Goal: Information Seeking & Learning: Learn about a topic

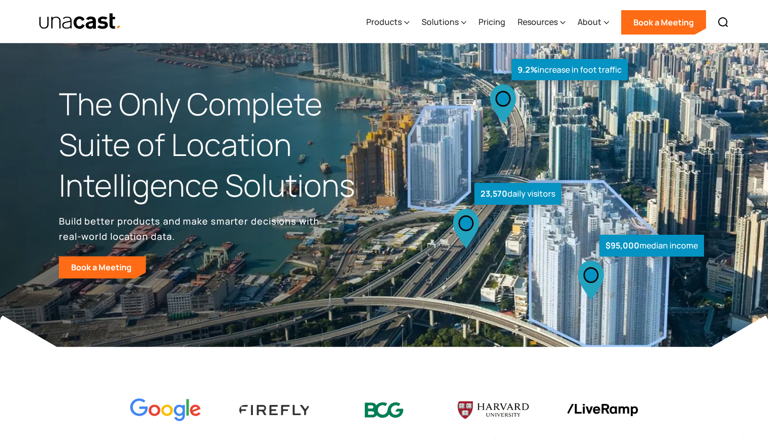
select select "**********"
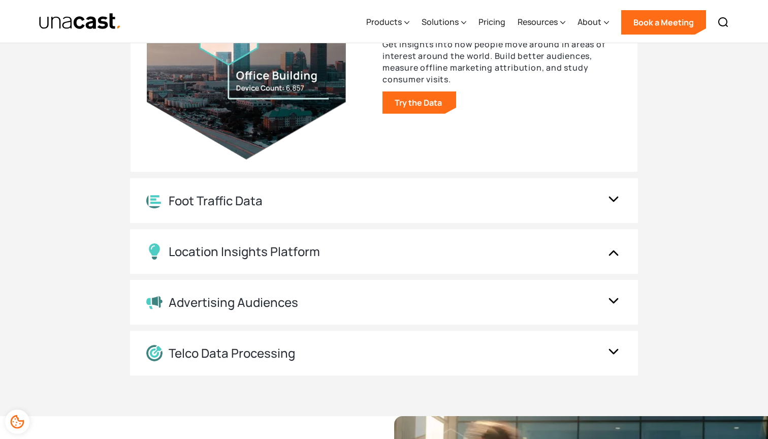
scroll to position [1128, 0]
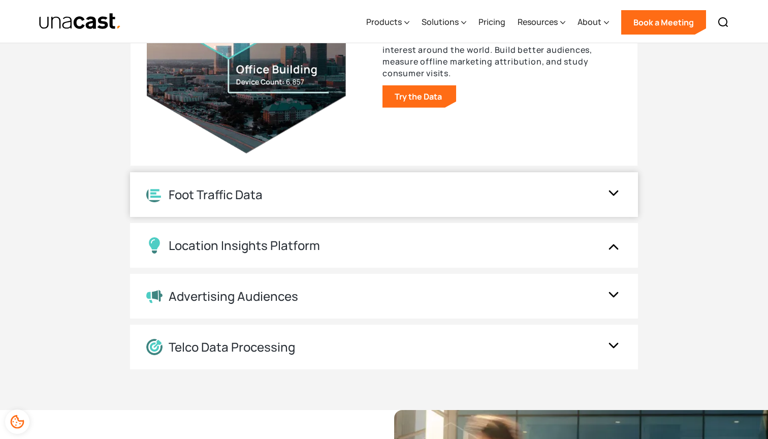
click at [612, 200] on img at bounding box center [613, 194] width 16 height 19
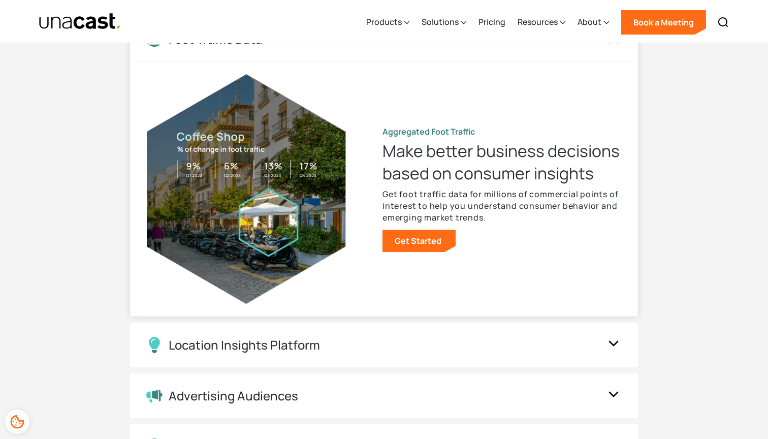
scroll to position [1030, 0]
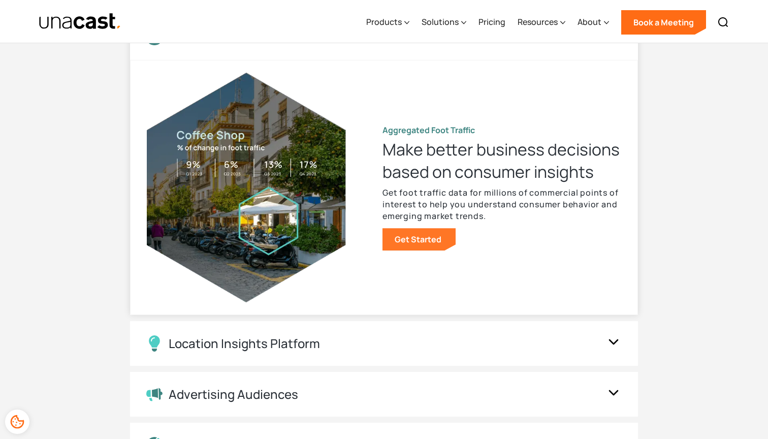
click at [436, 231] on link "Get Started" at bounding box center [418, 239] width 73 height 22
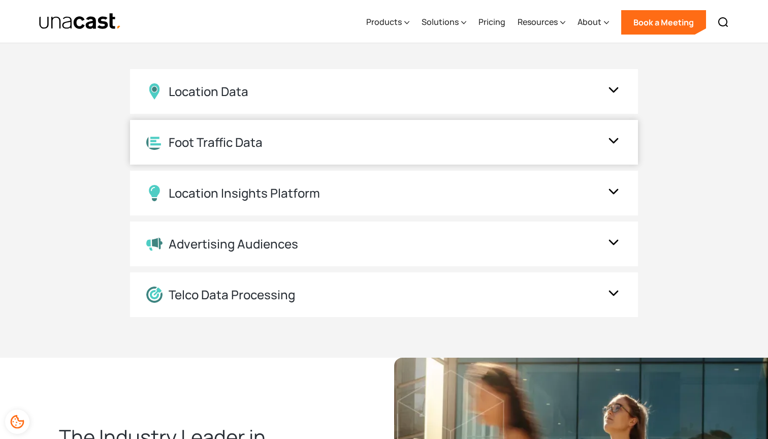
scroll to position [926, 0]
click at [372, 98] on div "Location Data" at bounding box center [384, 91] width 508 height 45
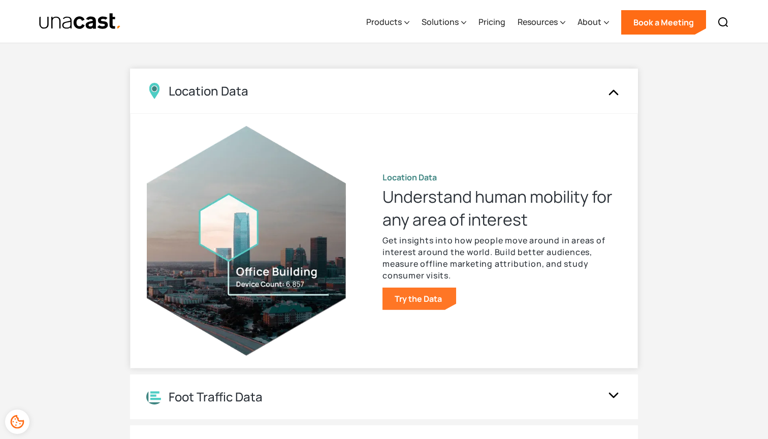
click at [432, 292] on link "Try the Data" at bounding box center [419, 298] width 74 height 22
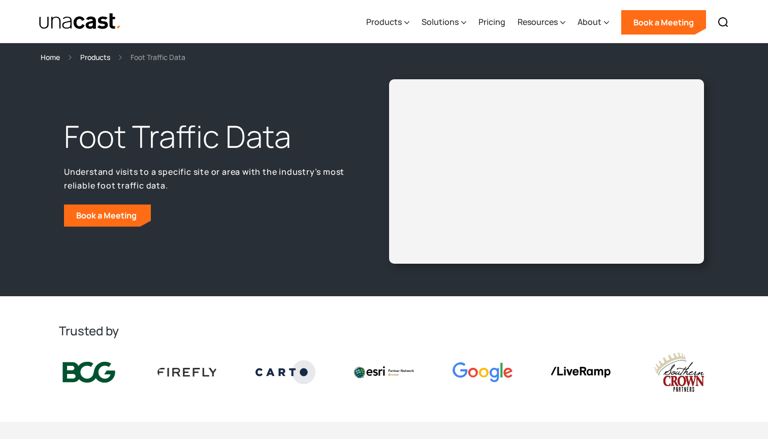
select select "**********"
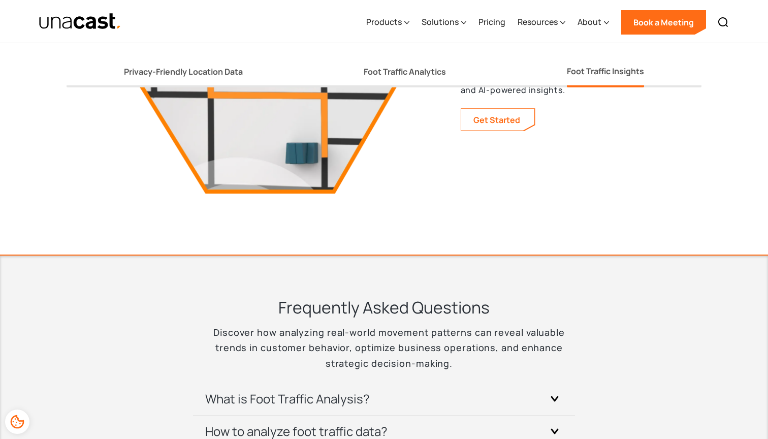
scroll to position [1993, 0]
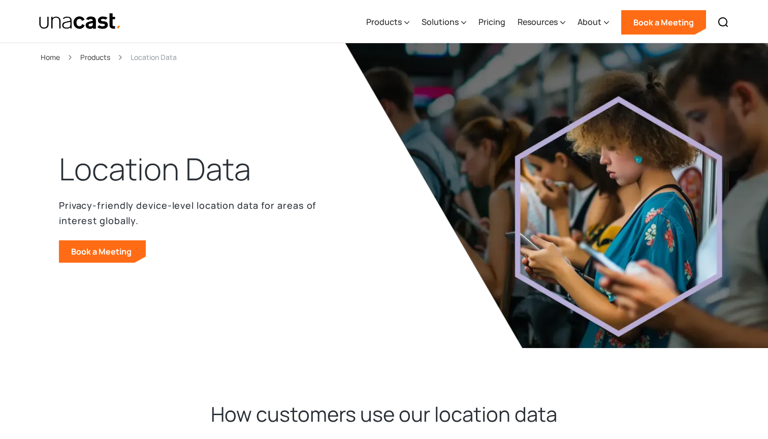
select select "**********"
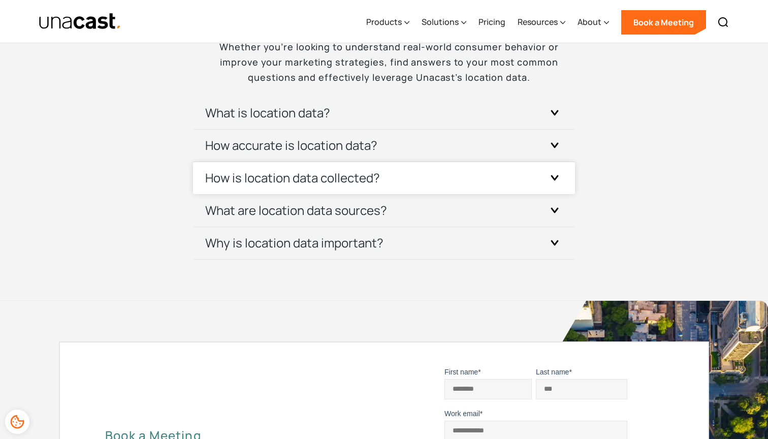
scroll to position [3068, 0]
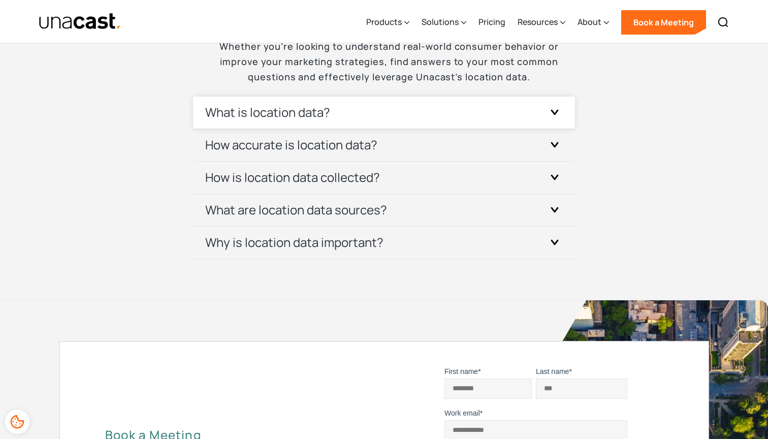
click at [309, 114] on h3 "What is location data?" at bounding box center [267, 112] width 125 height 16
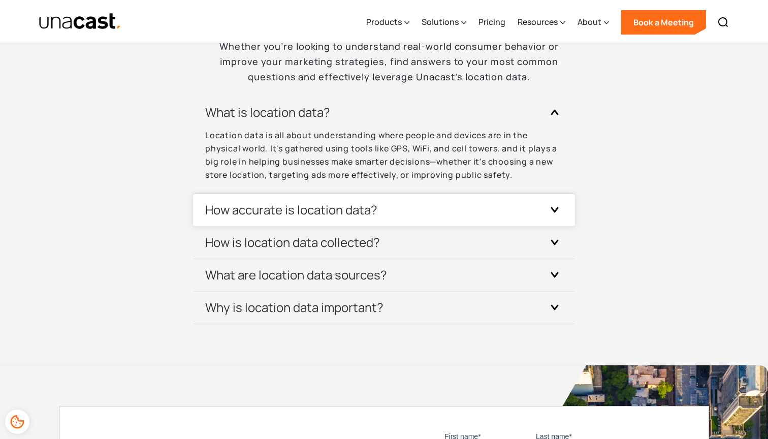
click at [282, 211] on h3 "How accurate is location data?" at bounding box center [291, 210] width 172 height 16
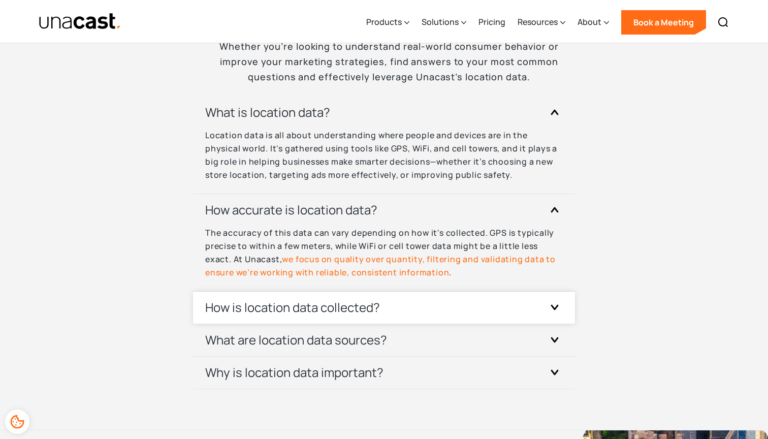
click at [257, 307] on h3 "How is location data collected?" at bounding box center [292, 307] width 175 height 16
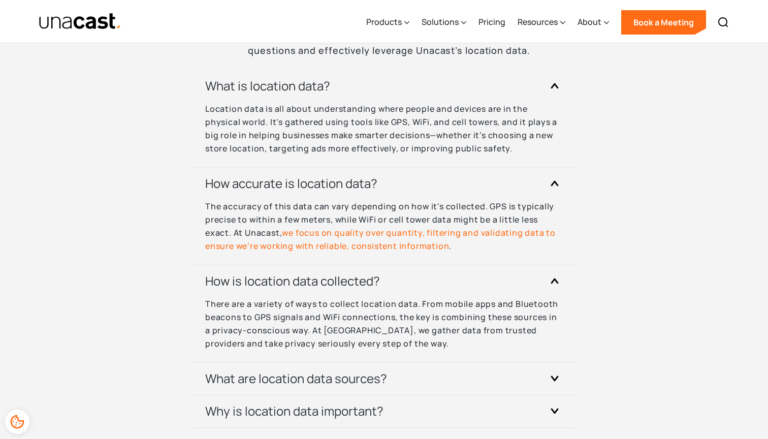
scroll to position [3168, 0]
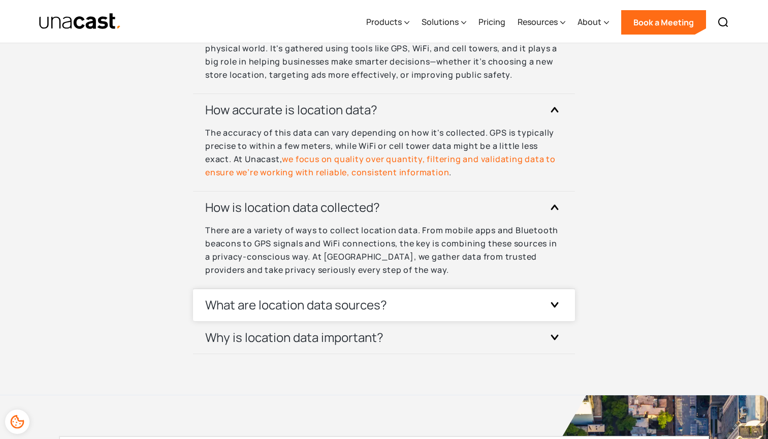
click at [241, 306] on h3 "What are location data sources?" at bounding box center [296, 304] width 182 height 16
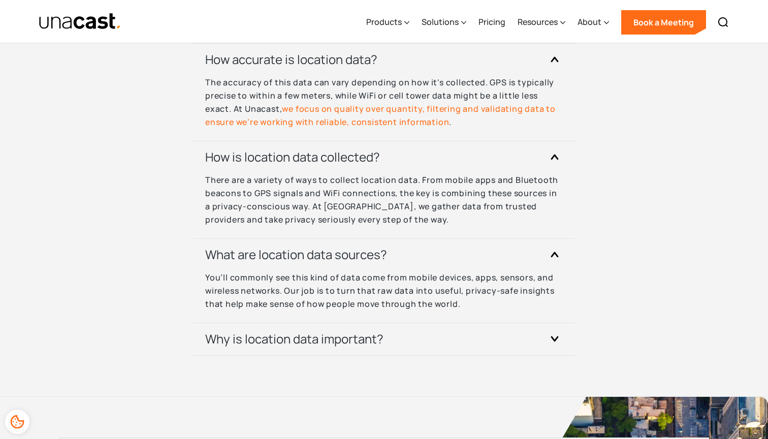
scroll to position [3219, 0]
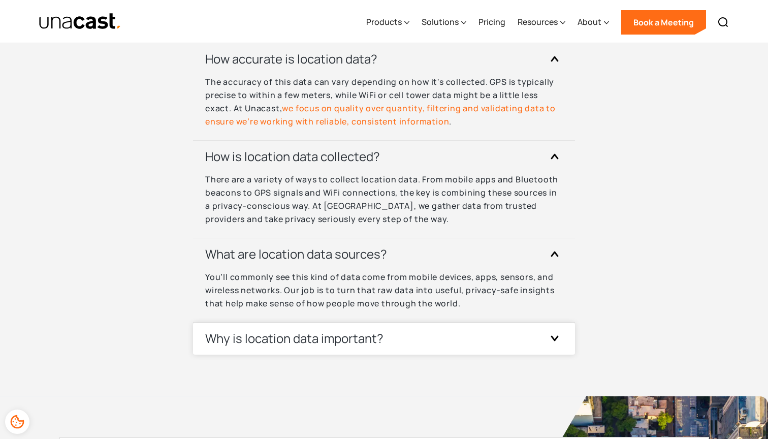
click at [260, 337] on h3 "Why is location data important?" at bounding box center [294, 338] width 178 height 16
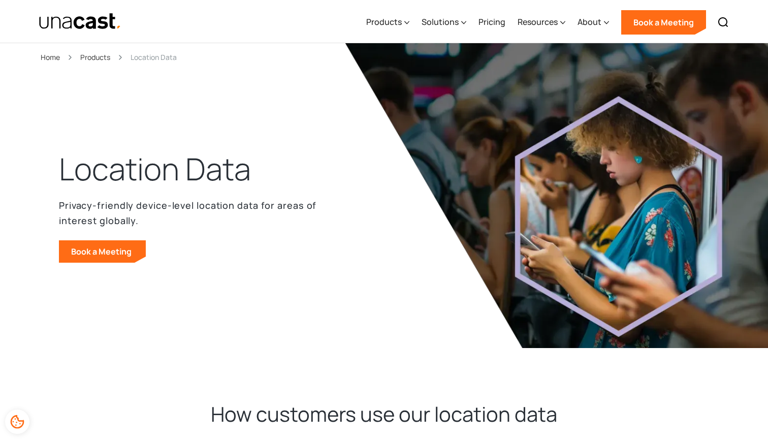
scroll to position [0, 0]
click at [113, 54] on div "Products" at bounding box center [102, 57] width 44 height 12
click at [98, 56] on div "Products" at bounding box center [95, 57] width 30 height 12
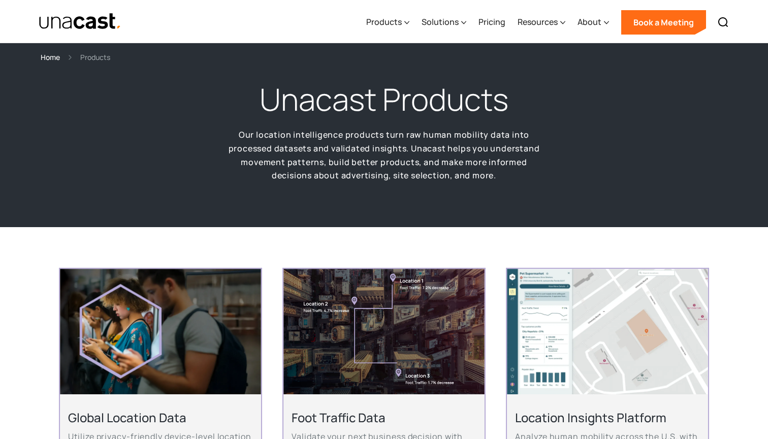
select select "**********"
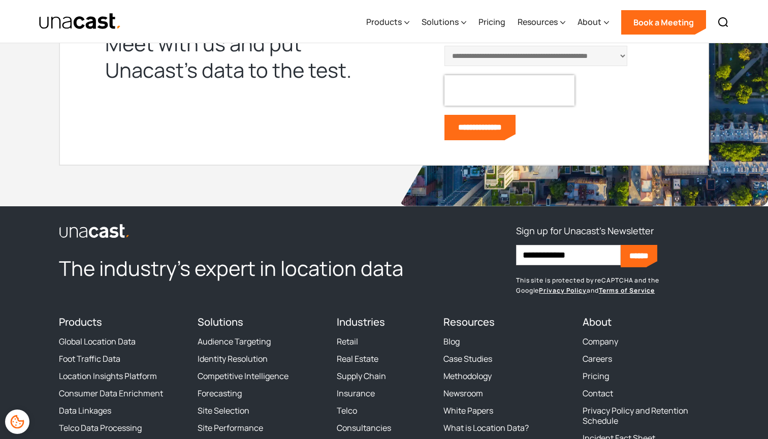
scroll to position [1299, 0]
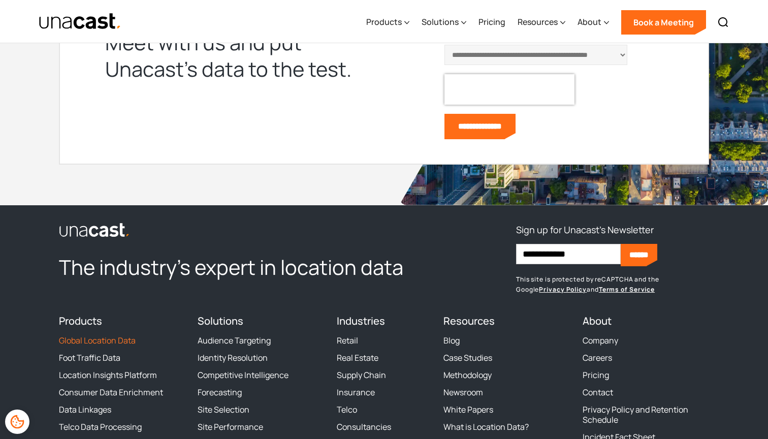
click at [117, 335] on link "Global Location Data" at bounding box center [97, 340] width 77 height 10
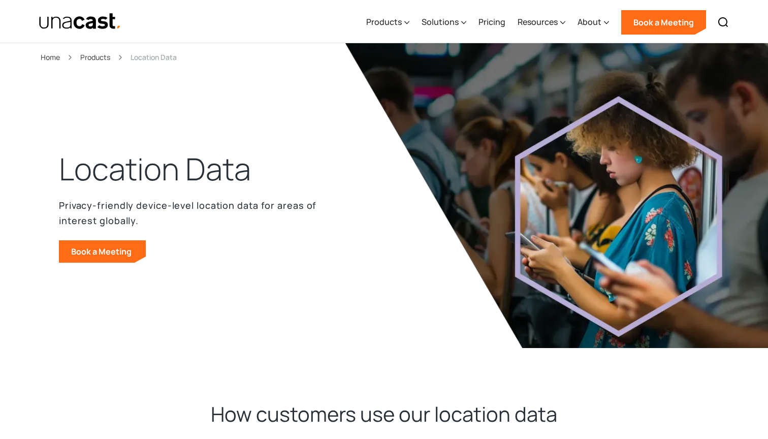
select select "**********"
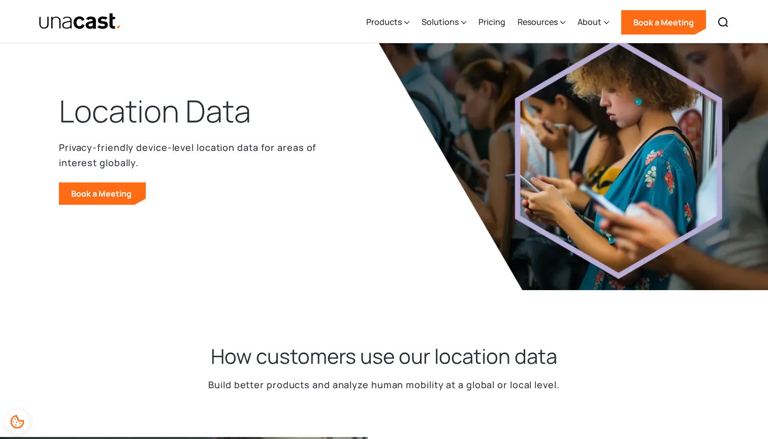
scroll to position [57, 0]
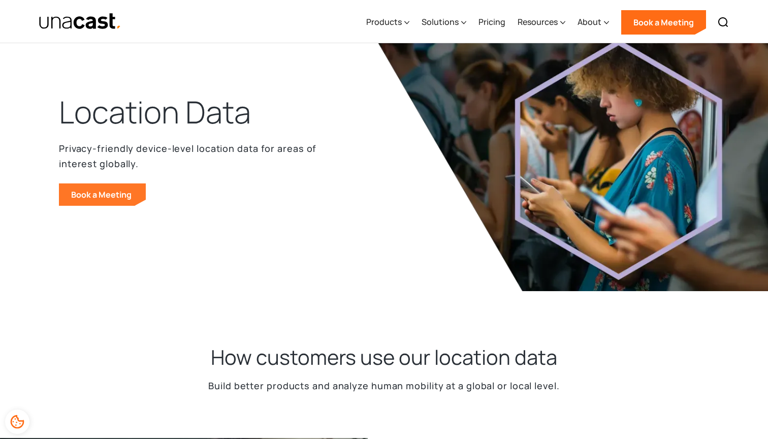
click at [109, 188] on link "Book a Meeting" at bounding box center [102, 194] width 87 height 22
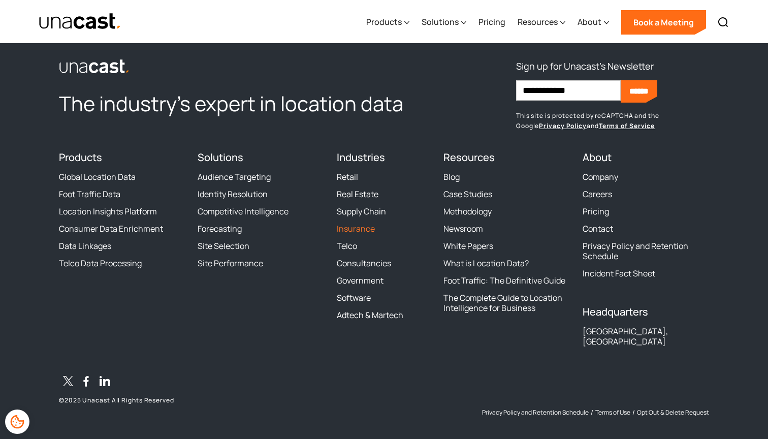
scroll to position [3648, 0]
click at [595, 215] on link "Pricing" at bounding box center [595, 212] width 26 height 10
